Goal: Register for event/course

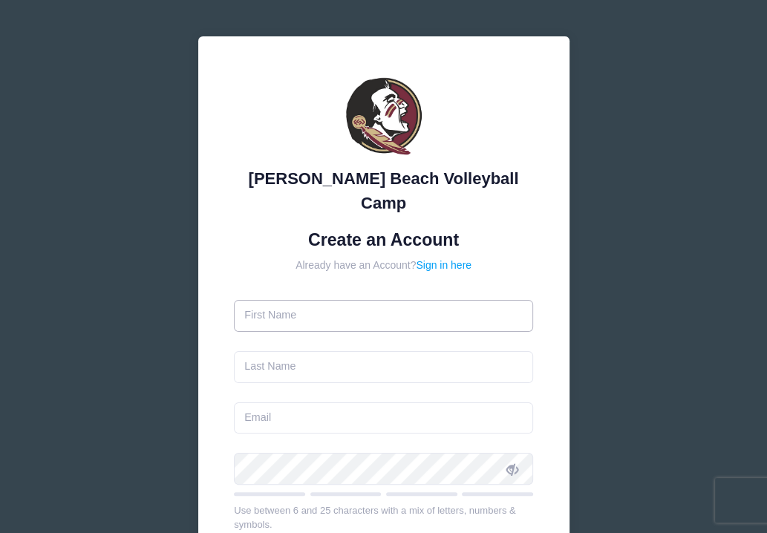
click at [277, 300] on input "text" at bounding box center [383, 316] width 299 height 32
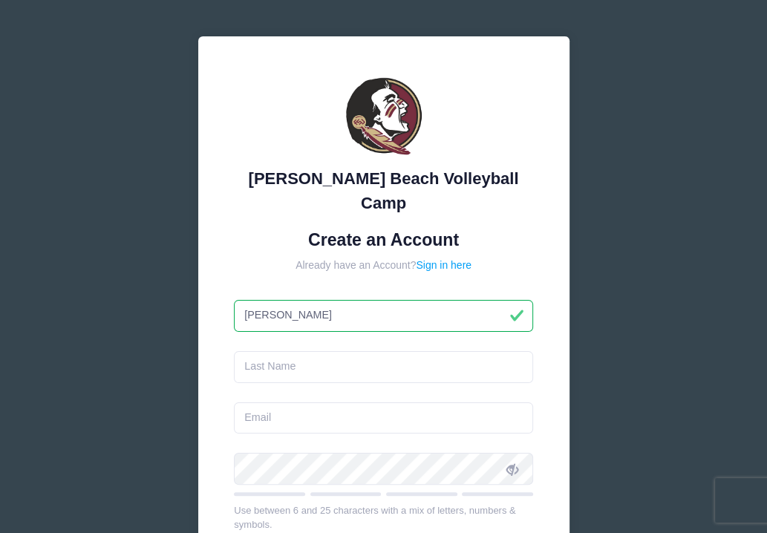
type input "[PERSON_NAME]"
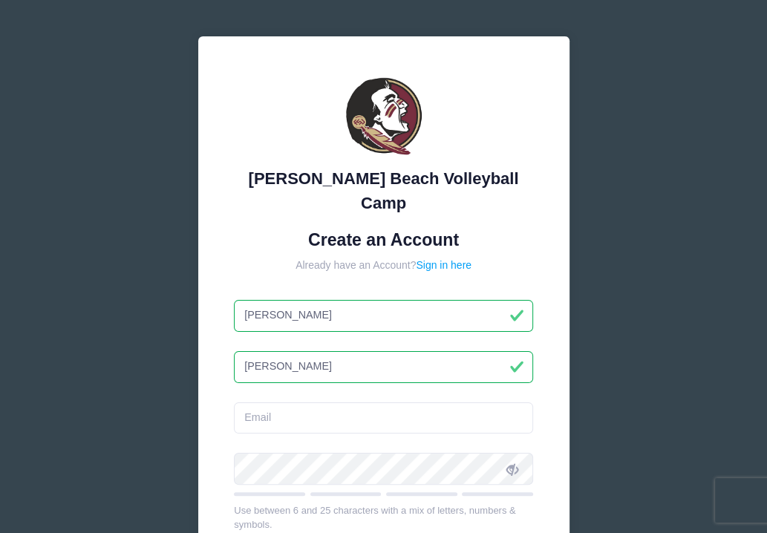
type input "[PERSON_NAME]"
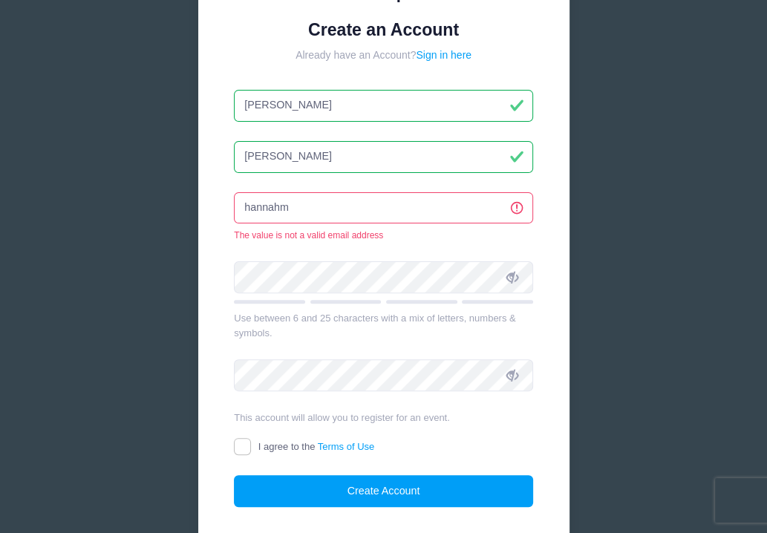
scroll to position [226, 0]
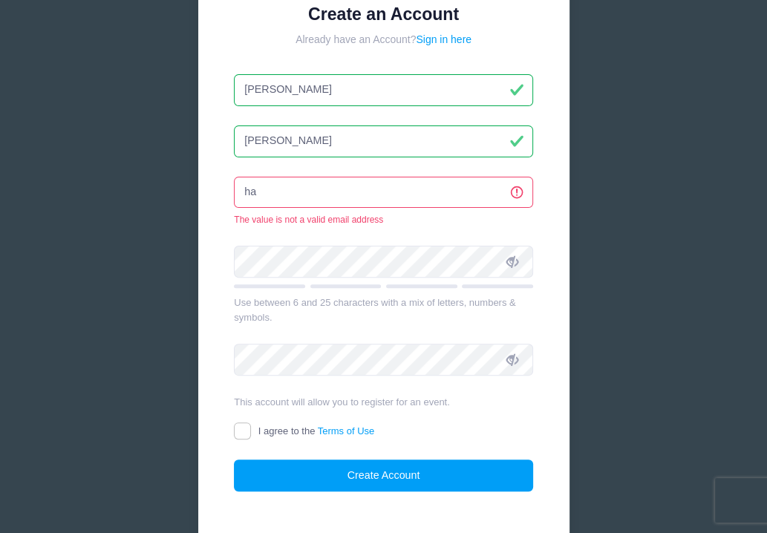
type input "h"
type input "[EMAIL_ADDRESS][DOMAIN_NAME]"
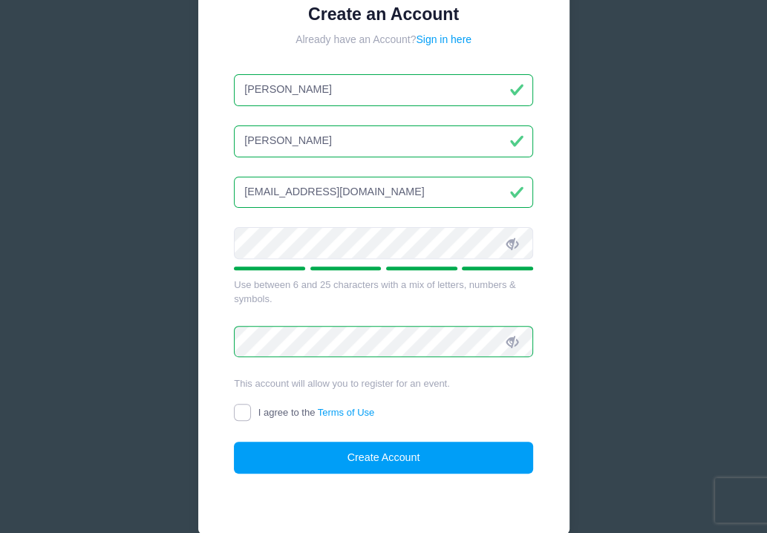
click at [244, 404] on input "I agree to the Terms of Use" at bounding box center [242, 412] width 17 height 17
checkbox input "true"
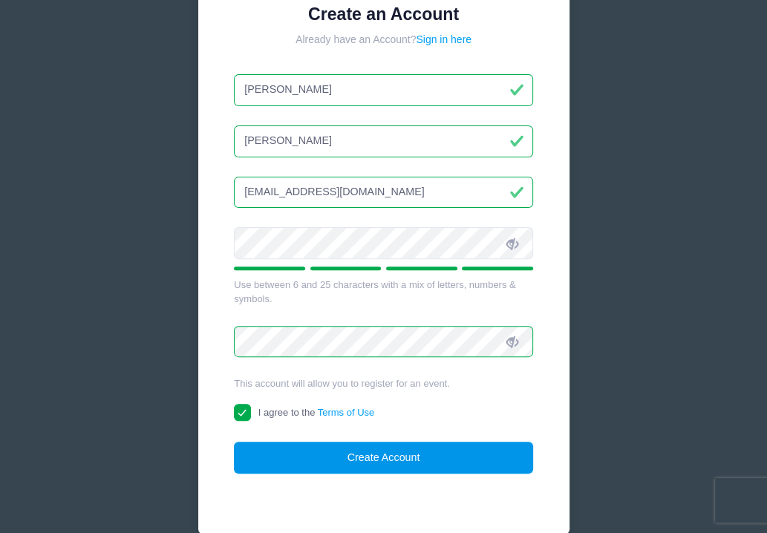
click at [348, 442] on button "Create Account" at bounding box center [383, 458] width 299 height 32
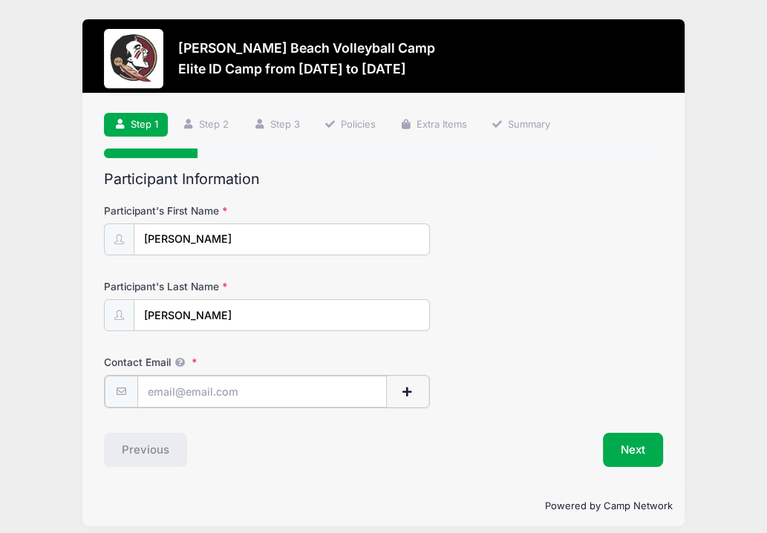
click at [167, 391] on input "Contact Email" at bounding box center [262, 392] width 250 height 32
type input "[EMAIL_ADDRESS][DOMAIN_NAME]"
click at [401, 391] on span "button" at bounding box center [407, 392] width 13 height 10
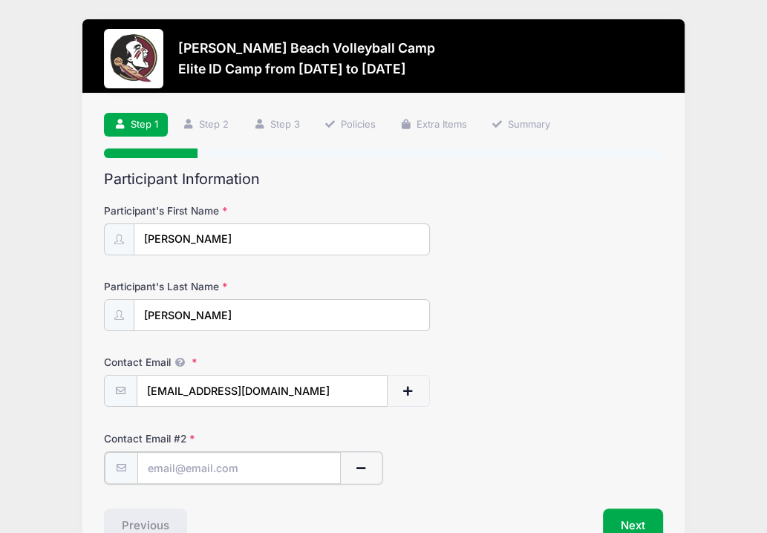
click at [220, 463] on input "text" at bounding box center [238, 468] width 203 height 32
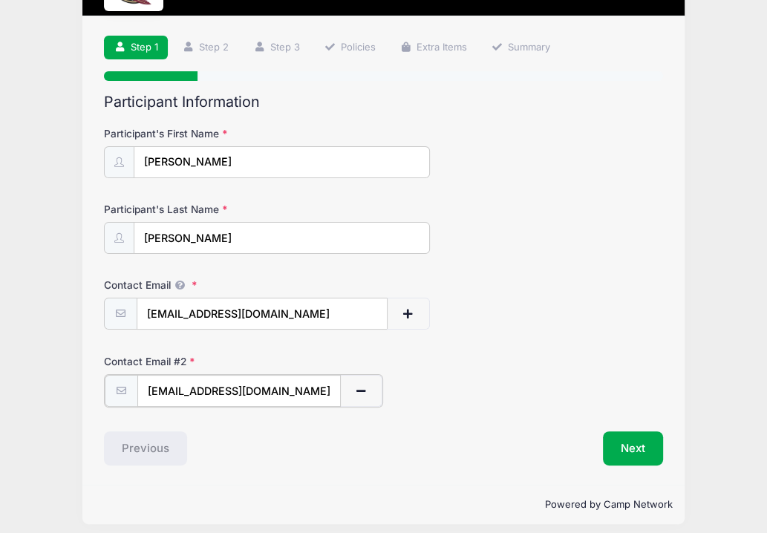
scroll to position [79, 0]
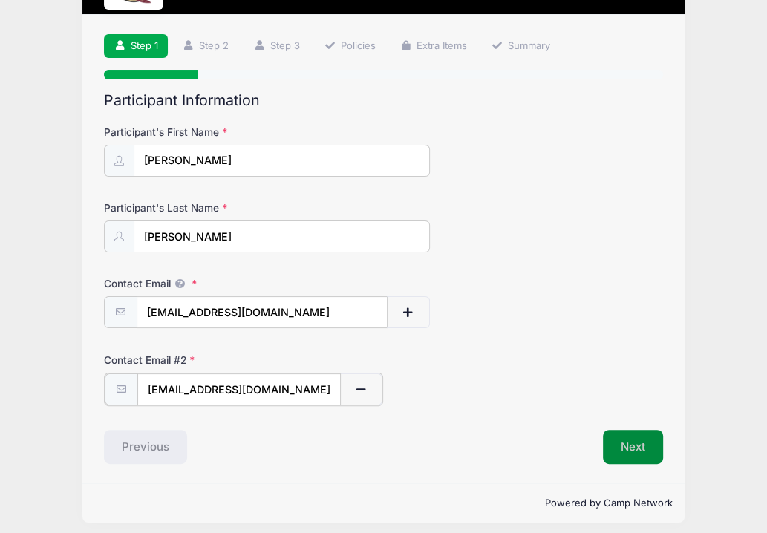
type input "[EMAIL_ADDRESS][DOMAIN_NAME]"
click at [627, 445] on button "Next" at bounding box center [633, 445] width 60 height 34
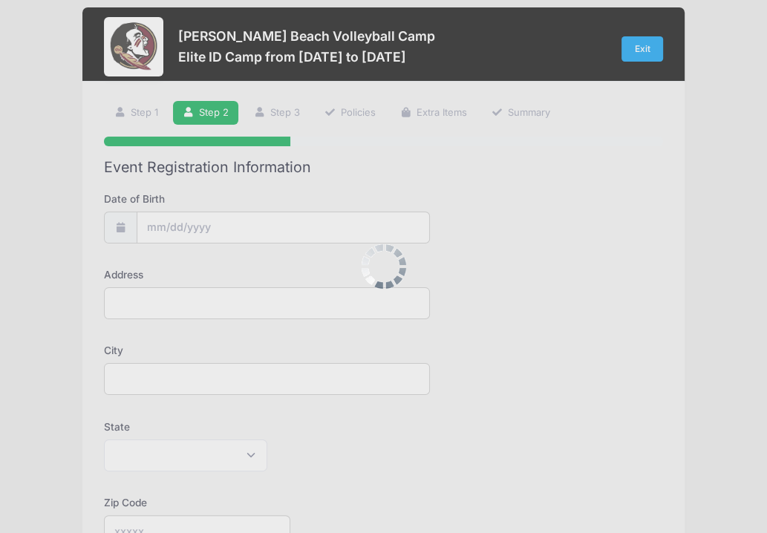
scroll to position [0, 0]
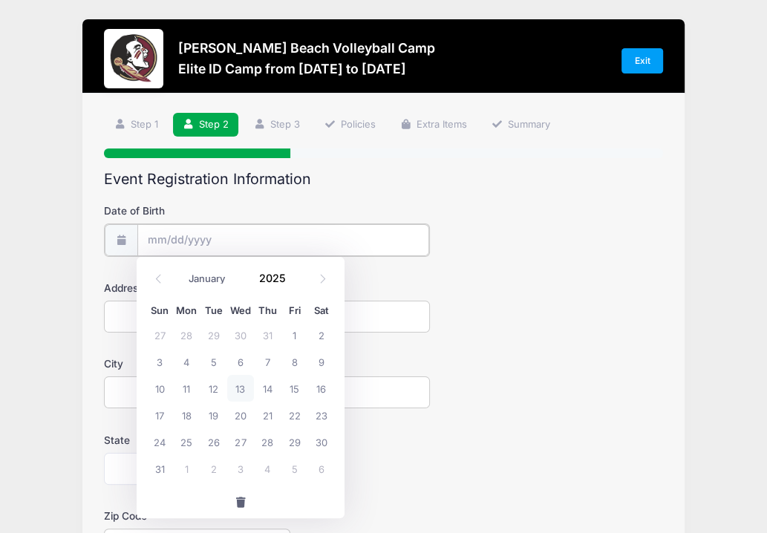
click at [308, 252] on input "Date of Birth" at bounding box center [283, 240] width 293 height 32
click at [292, 283] on span at bounding box center [295, 283] width 10 height 11
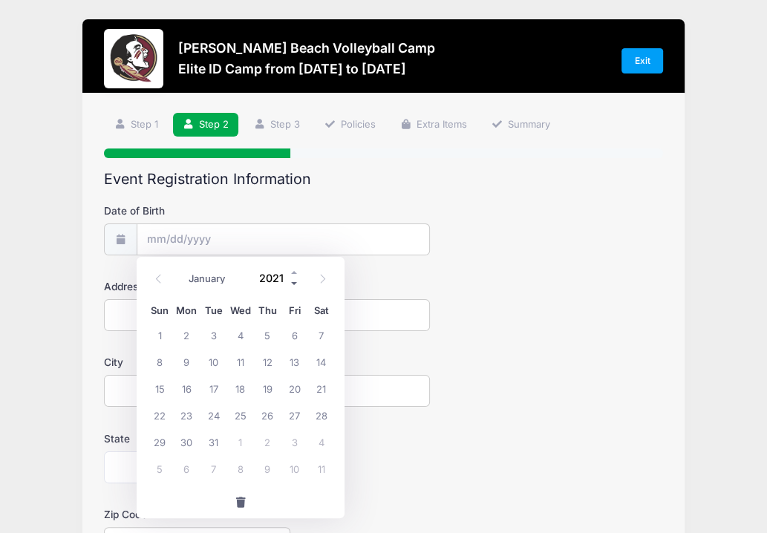
click at [292, 283] on span at bounding box center [295, 283] width 10 height 11
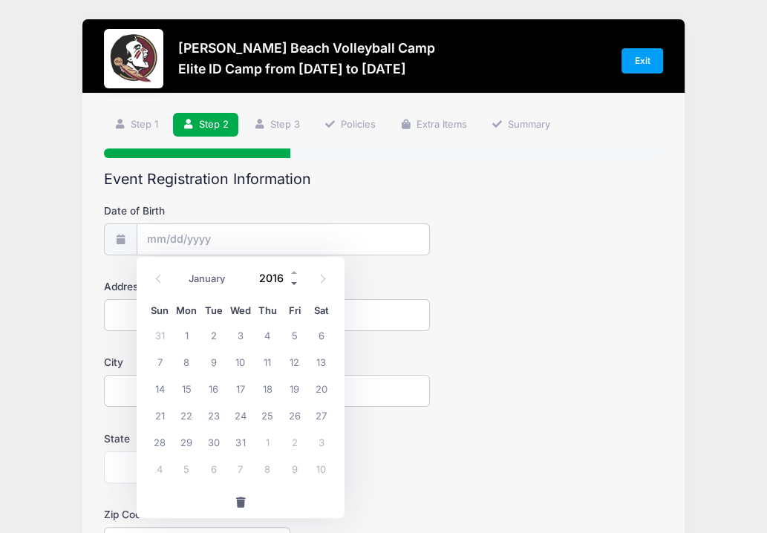
click at [292, 283] on span at bounding box center [295, 283] width 10 height 11
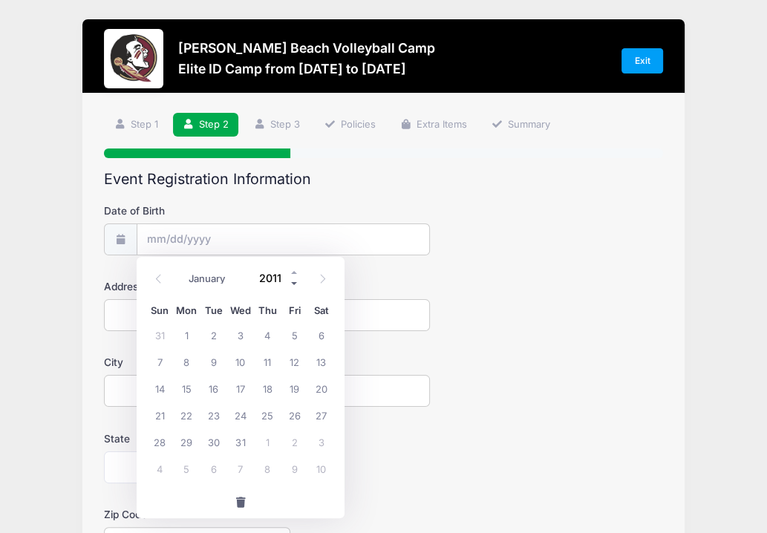
click at [292, 283] on span at bounding box center [295, 283] width 10 height 11
type input "2010"
click at [324, 286] on span at bounding box center [322, 279] width 25 height 25
select select "9"
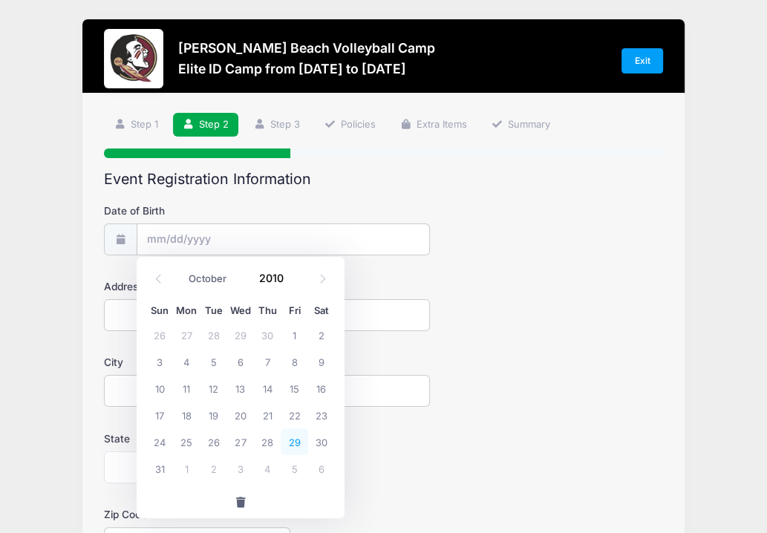
click at [299, 440] on span "29" at bounding box center [294, 441] width 27 height 27
type input "[DATE]"
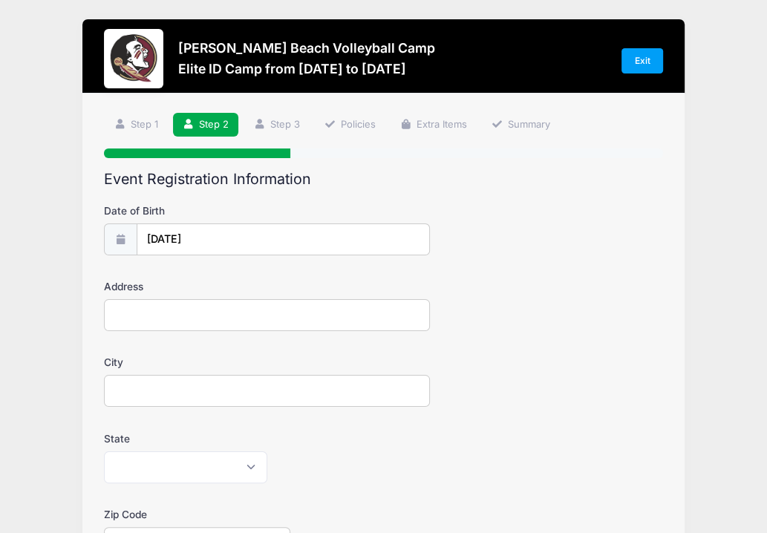
click at [140, 321] on input "Address" at bounding box center [267, 315] width 326 height 32
type input "[STREET_ADDRESS]"
type input "Spring"
select select "[GEOGRAPHIC_DATA]"
type input "77386"
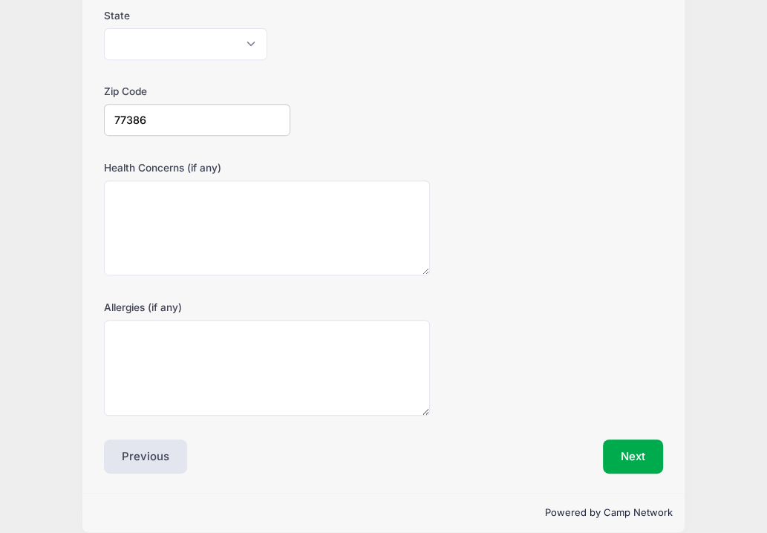
scroll to position [426, 0]
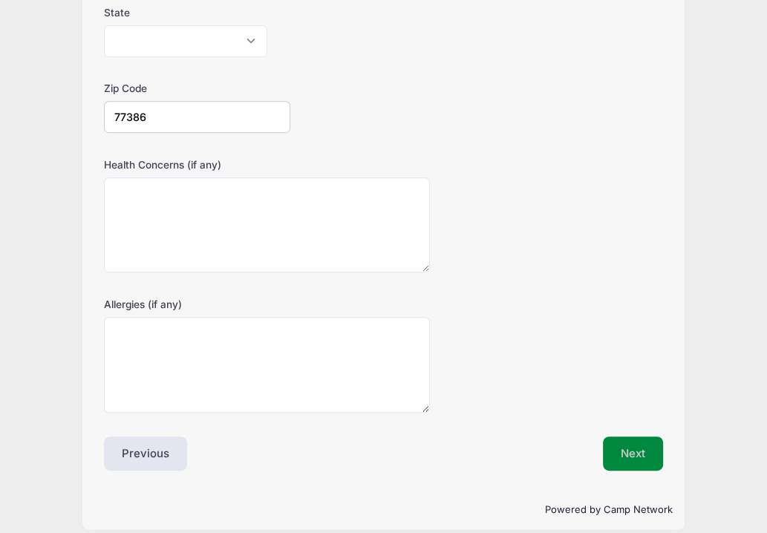
click at [624, 454] on button "Next" at bounding box center [633, 454] width 60 height 34
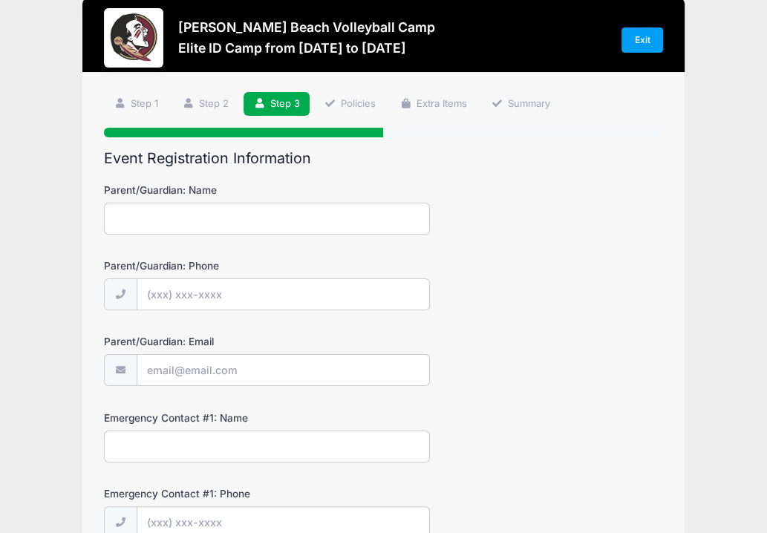
scroll to position [0, 0]
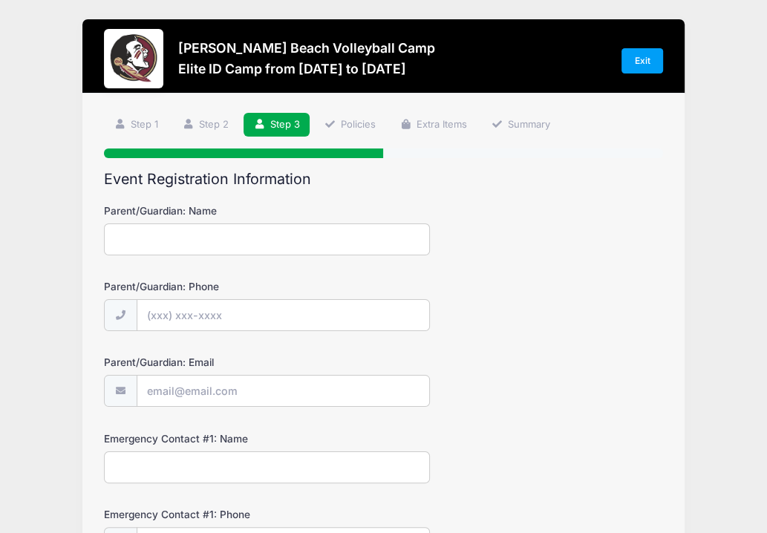
click at [247, 253] on input "Parent/Guardian: Name" at bounding box center [267, 239] width 326 height 32
type input "[PERSON_NAME]"
type input "[PHONE_NUMBER]"
click at [220, 391] on input "Parent/Guardian: Email" at bounding box center [283, 392] width 293 height 32
type input "[EMAIL_ADDRESS][DOMAIN_NAME]"
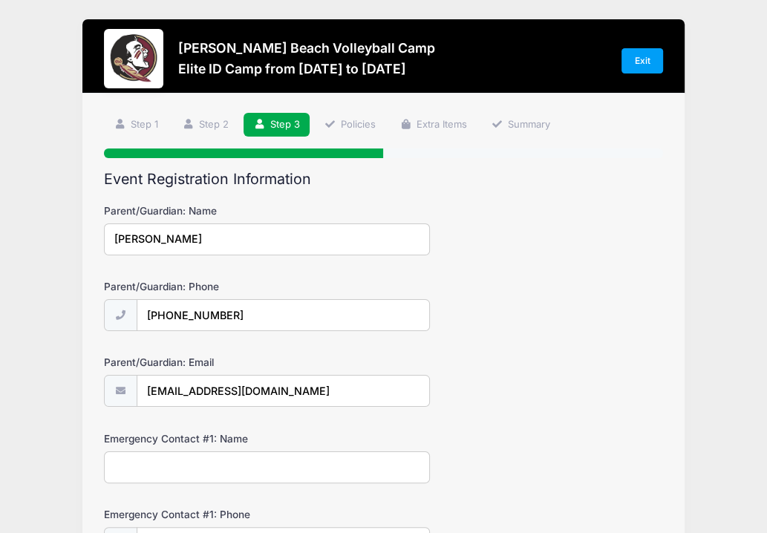
click at [206, 468] on input "Emergency Contact #1: Name" at bounding box center [267, 467] width 326 height 32
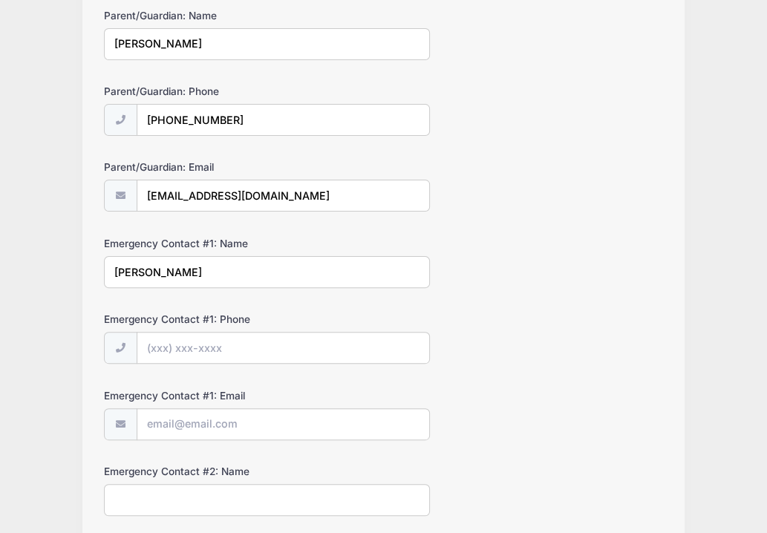
scroll to position [196, 0]
type input "[PERSON_NAME]"
click at [242, 338] on input "Emergency Contact #1: Phone" at bounding box center [283, 348] width 293 height 32
type input "[PHONE_NUMBER]"
click at [218, 419] on input "Emergency Contact #1: Email" at bounding box center [283, 424] width 293 height 32
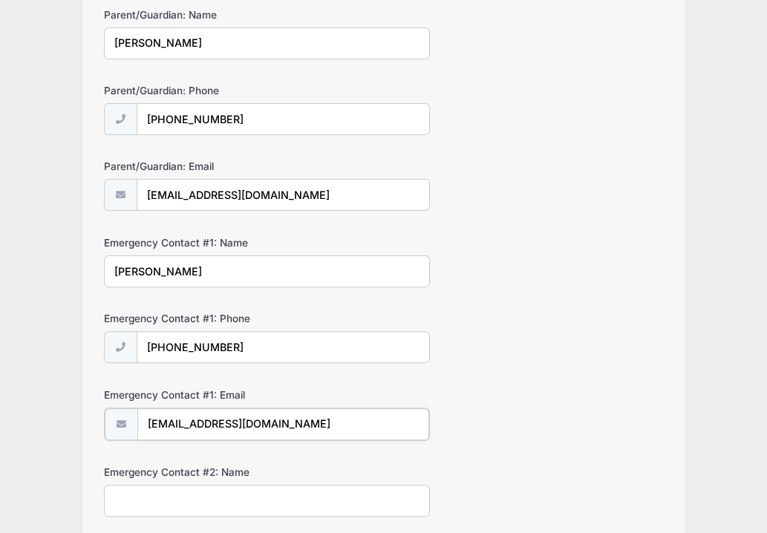
type input "[EMAIL_ADDRESS][DOMAIN_NAME]"
click at [269, 498] on input "Emergency Contact #2: Name" at bounding box center [267, 499] width 326 height 32
type input "[PERSON_NAME]"
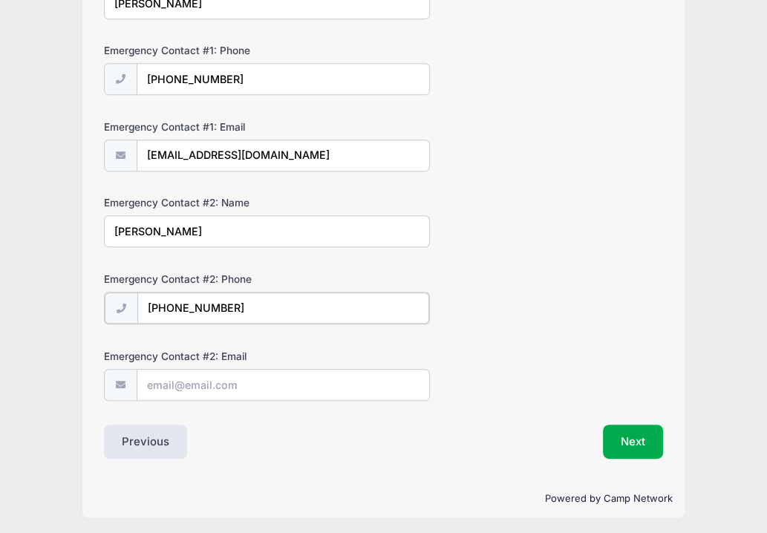
type input "[PHONE_NUMBER]"
click at [178, 385] on input "Emergency Contact #2: Email" at bounding box center [283, 384] width 293 height 32
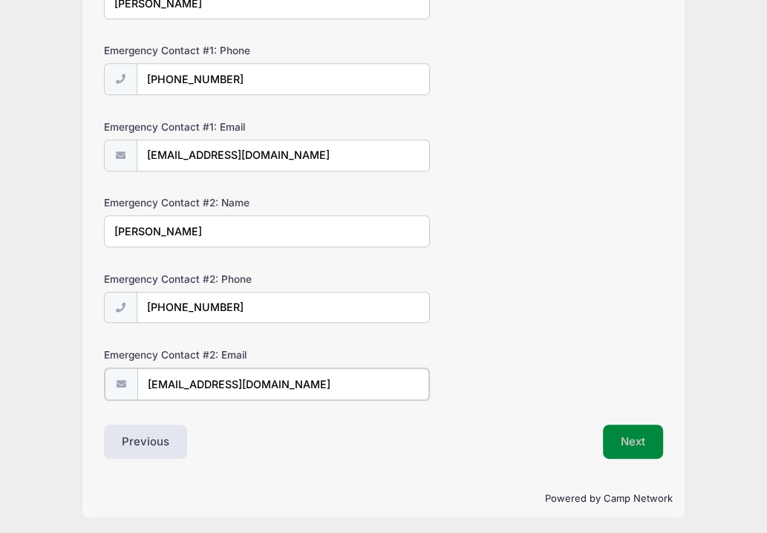
type input "[EMAIL_ADDRESS][DOMAIN_NAME]"
click at [614, 440] on button "Next" at bounding box center [633, 441] width 60 height 34
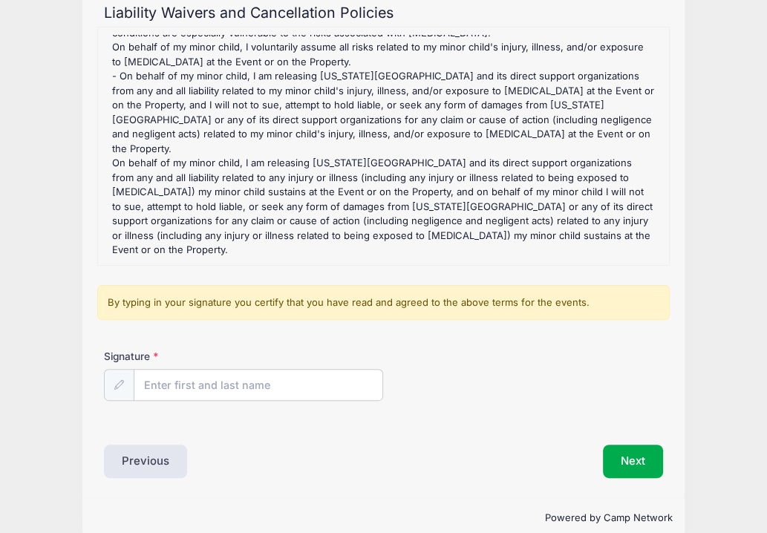
scroll to position [0, 0]
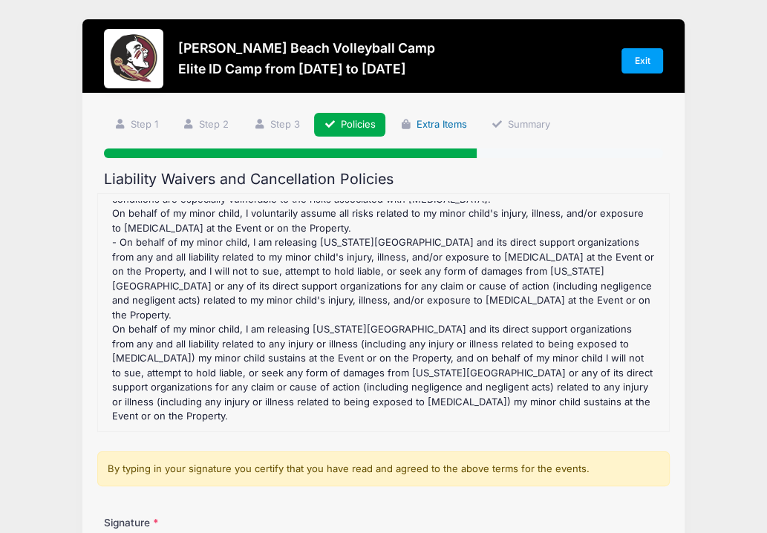
click at [434, 123] on link "Extra Items" at bounding box center [433, 125] width 87 height 25
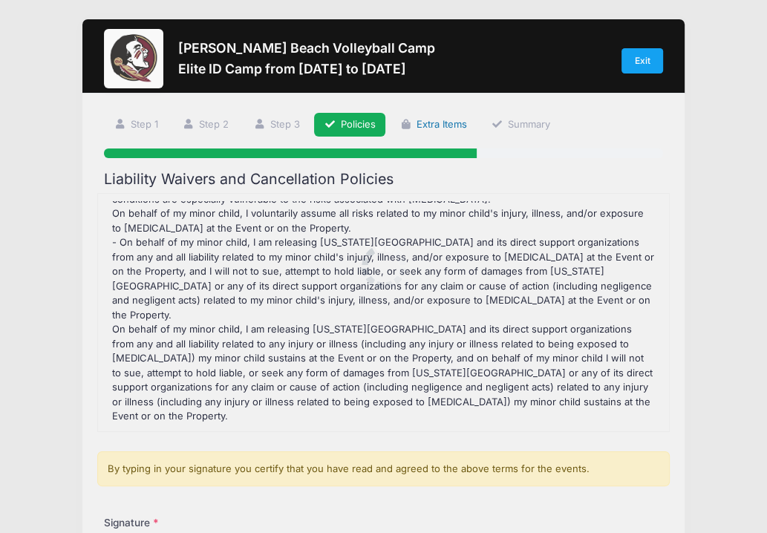
scroll to position [220, 0]
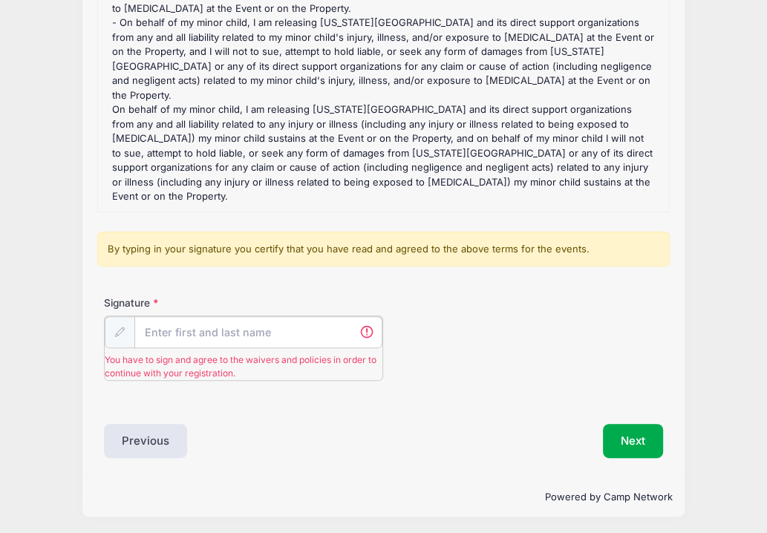
click at [221, 324] on input "Signature" at bounding box center [258, 332] width 248 height 32
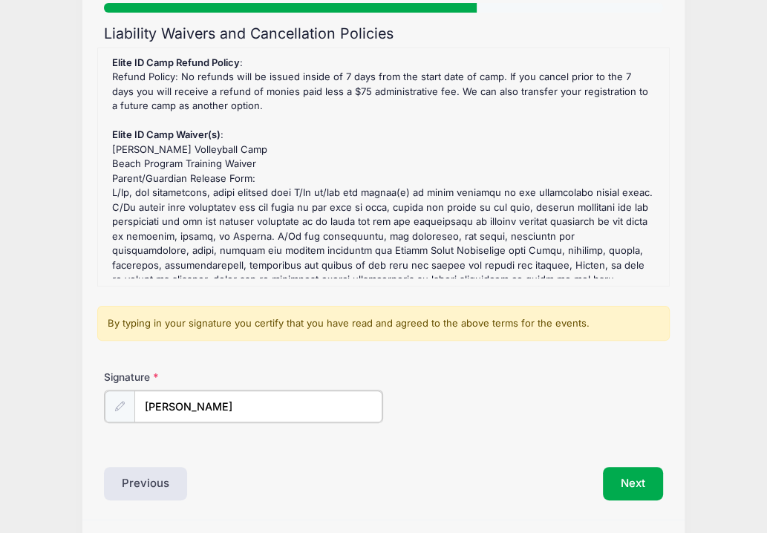
scroll to position [148, 0]
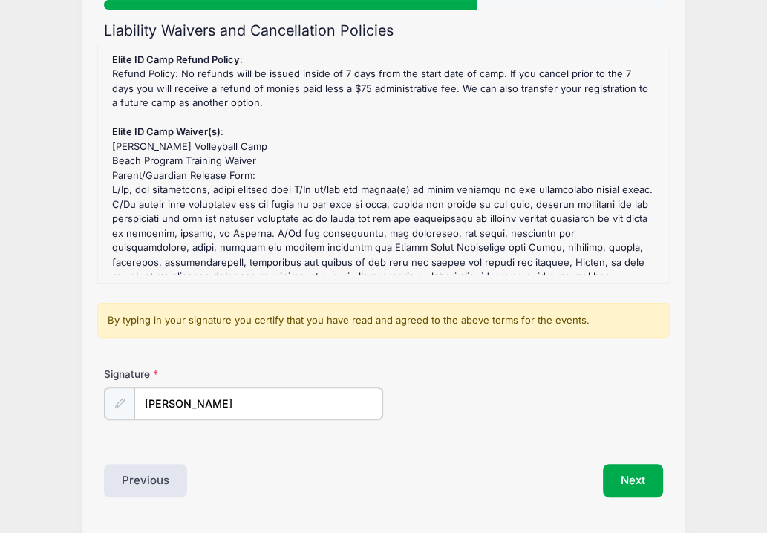
type input "[PERSON_NAME]"
